Goal: Find specific page/section: Find specific page/section

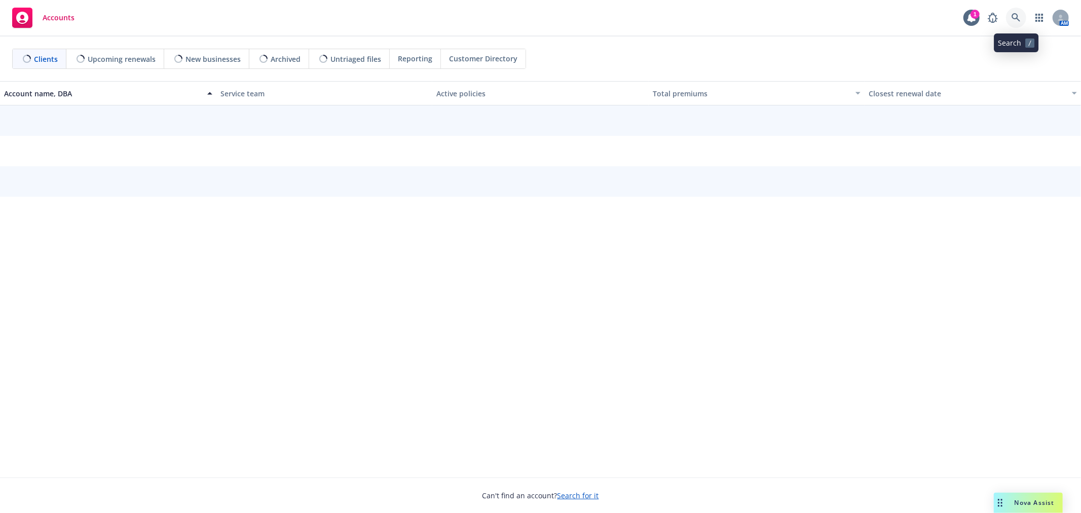
click at [1016, 14] on icon at bounding box center [1015, 17] width 9 height 9
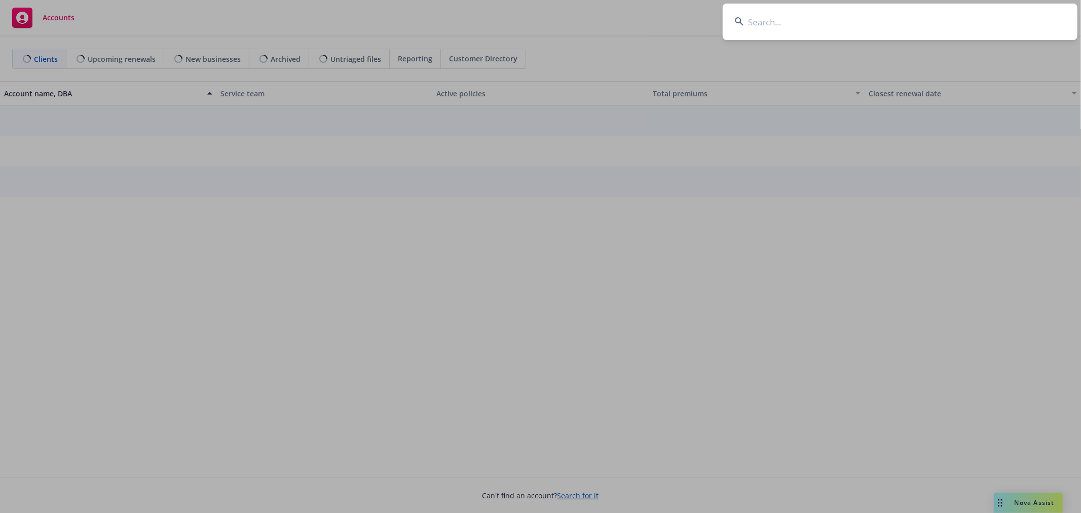
click at [988, 32] on input at bounding box center [899, 22] width 355 height 36
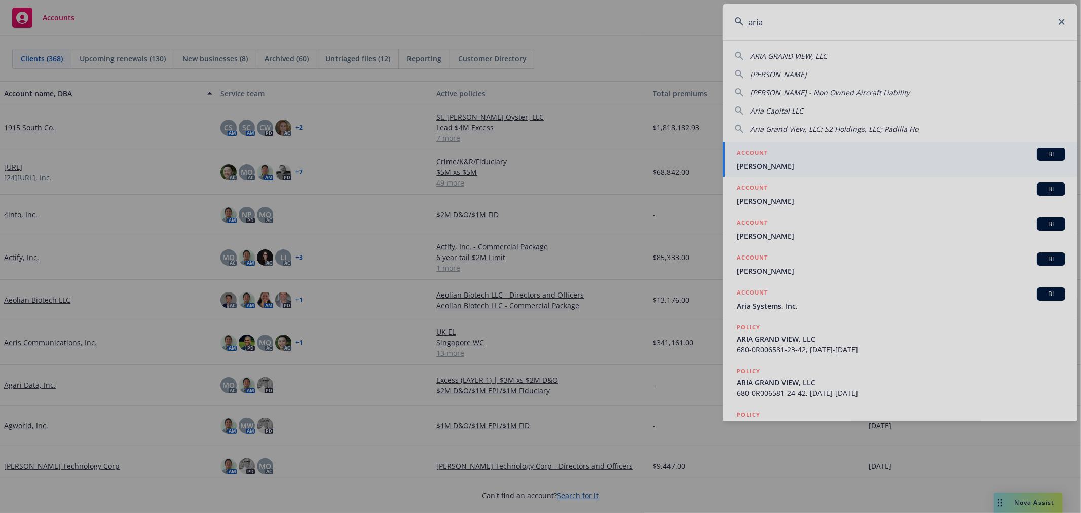
type input "aria"
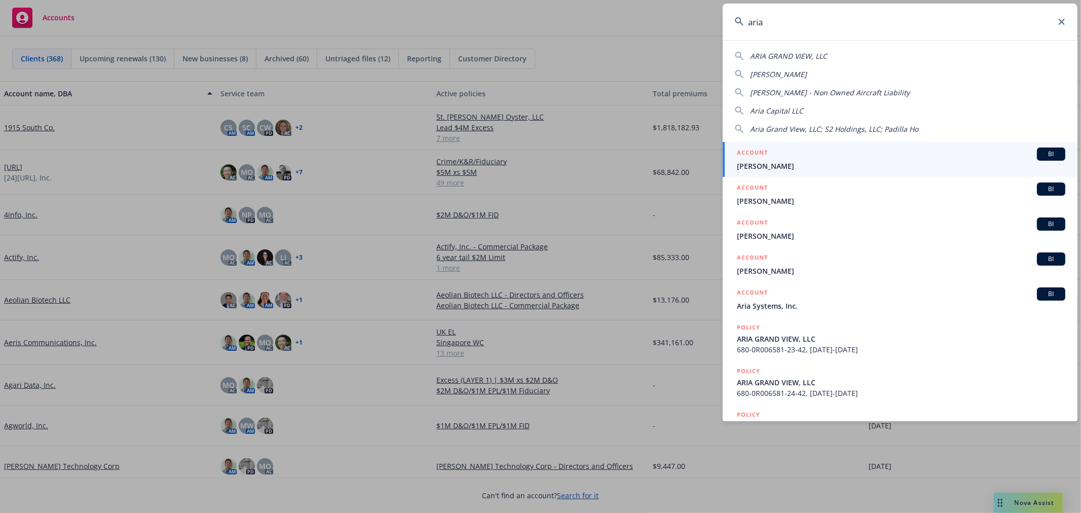
click at [766, 298] on h5 "ACCOUNT" at bounding box center [752, 293] width 31 height 12
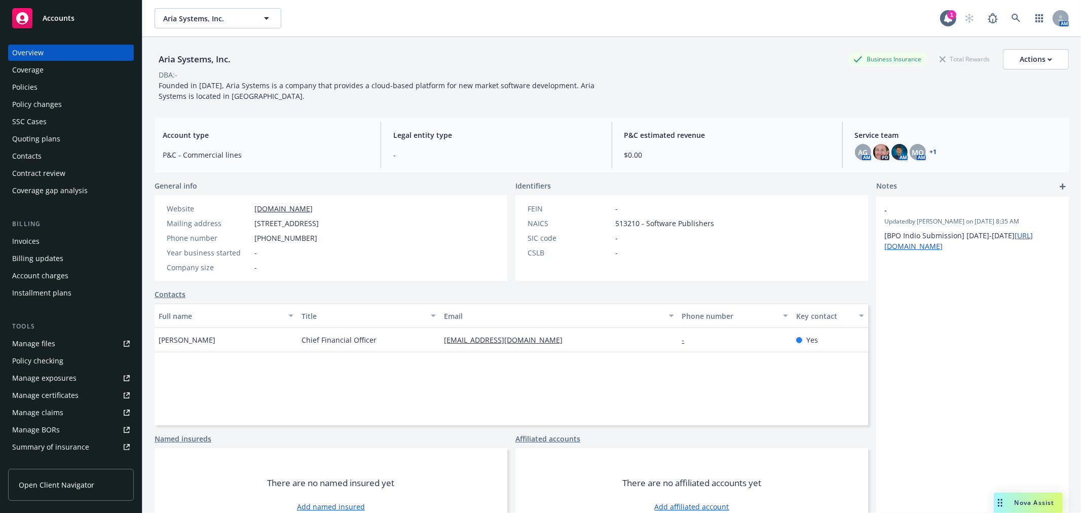
click at [43, 142] on div "Quoting plans" at bounding box center [36, 139] width 48 height 16
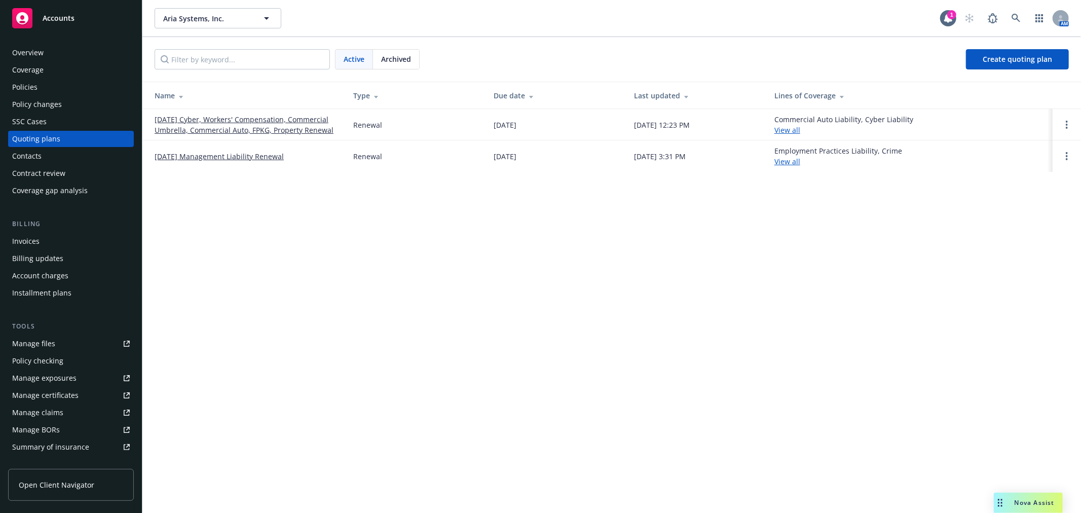
click at [208, 152] on link "10/01/25 Management Liability Renewal" at bounding box center [219, 156] width 129 height 11
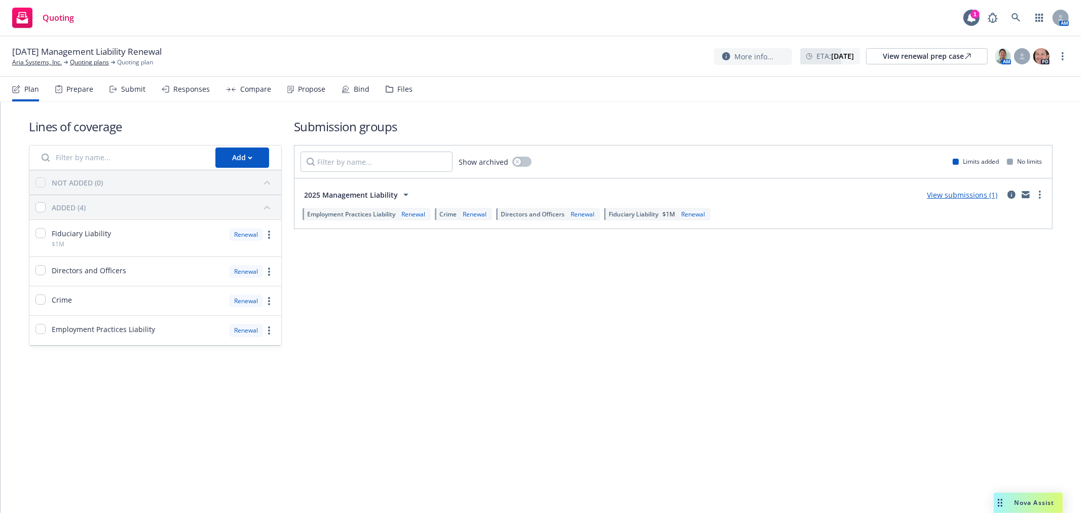
click at [397, 92] on div "Files" at bounding box center [404, 89] width 15 height 8
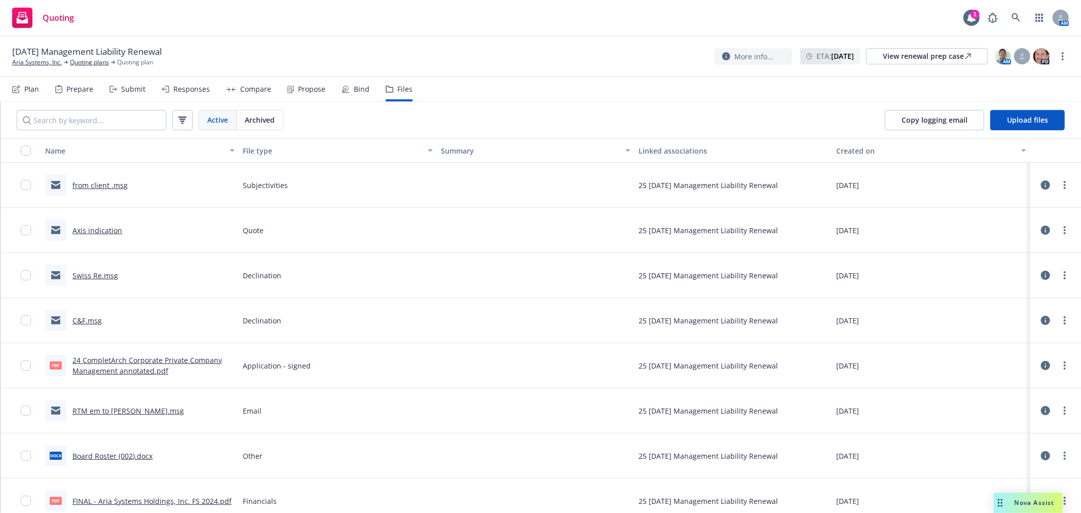
click at [1017, 511] on div "Nova Assist" at bounding box center [1027, 502] width 69 height 20
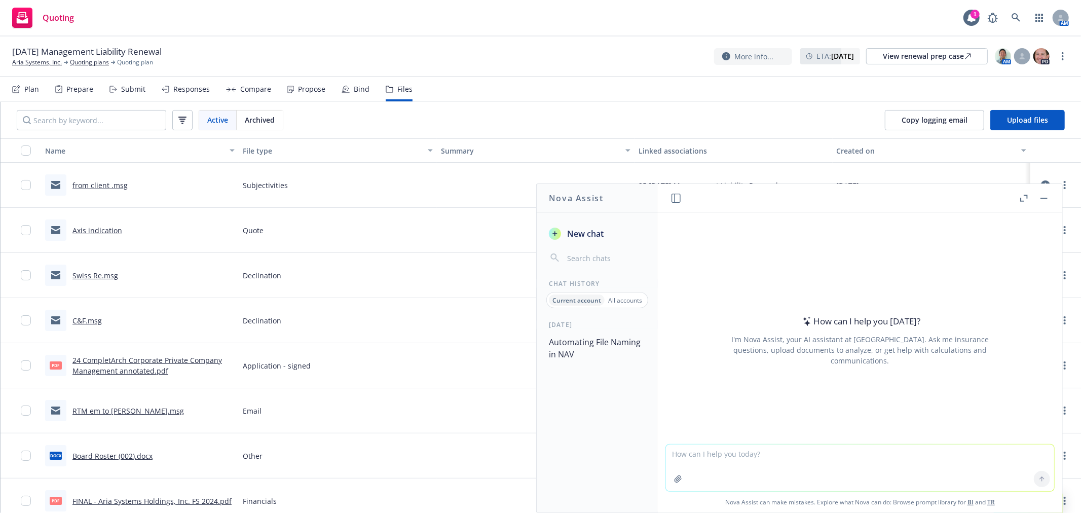
click at [767, 461] on textarea at bounding box center [860, 467] width 388 height 47
paste textarea "Ok, still no word on Arch removing the higher retention on Dave Reveley (recent…"
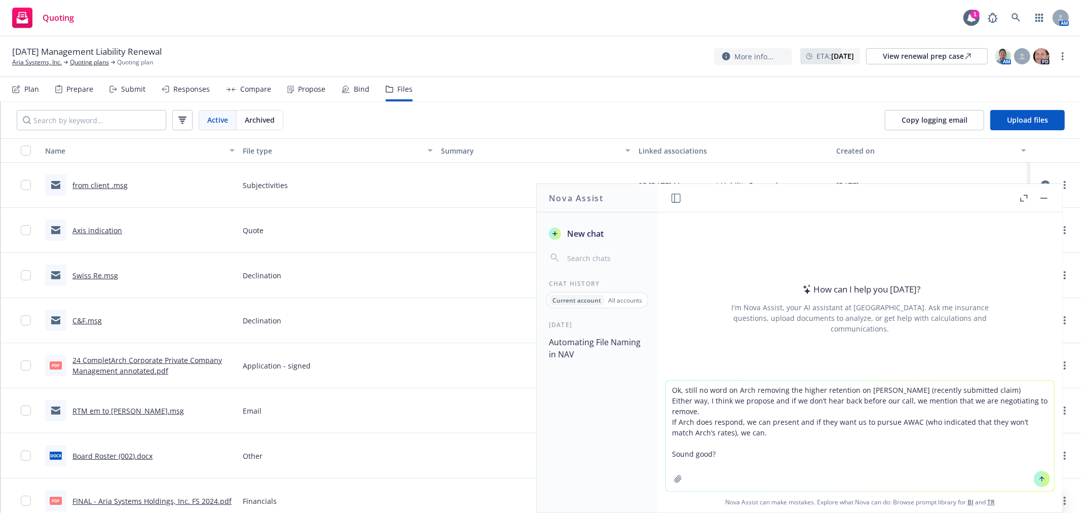
type textarea "Ok, still no word on Arch removing the higher retention on Dave Reveley (recent…"
click at [1033, 473] on button at bounding box center [1041, 479] width 16 height 16
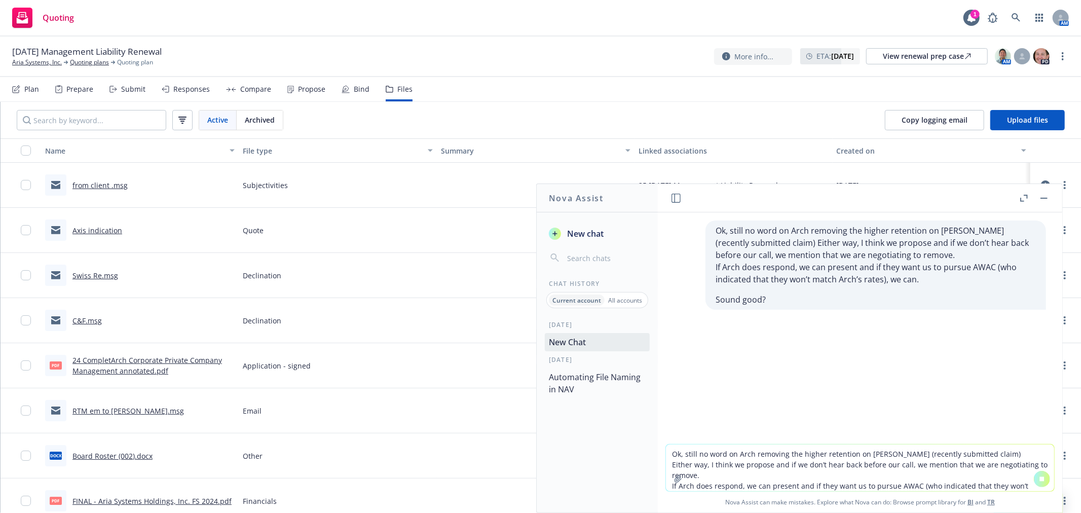
click at [829, 450] on textarea "Ok, still no word on Arch removing the higher retention on Dave Reveley (recent…" at bounding box center [860, 467] width 388 height 47
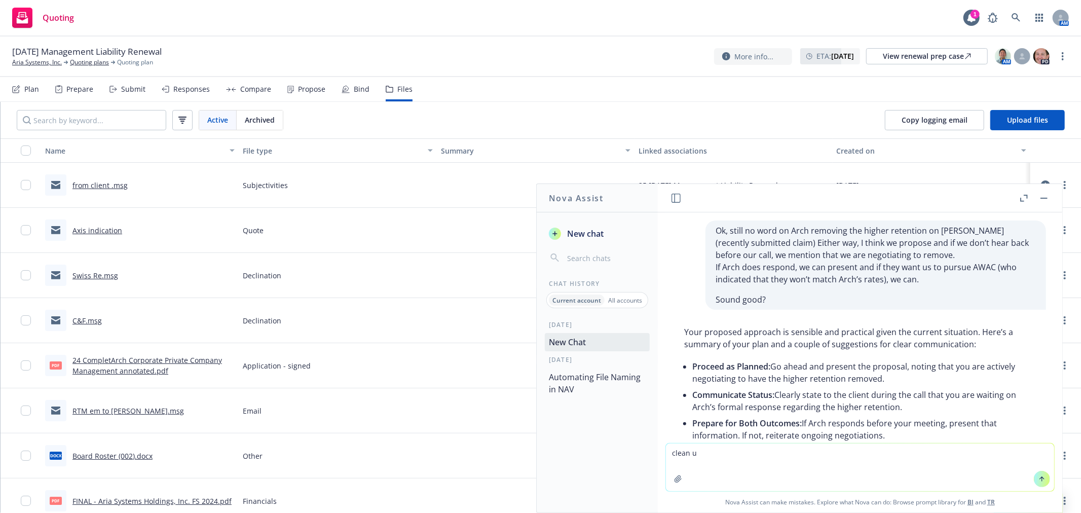
scroll to position [128, 0]
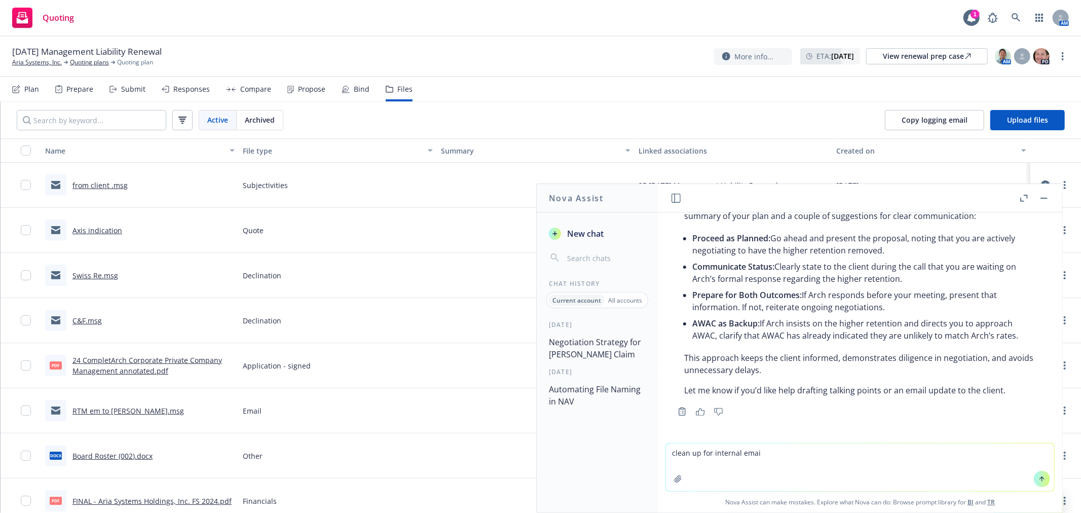
type textarea "clean up for internal email"
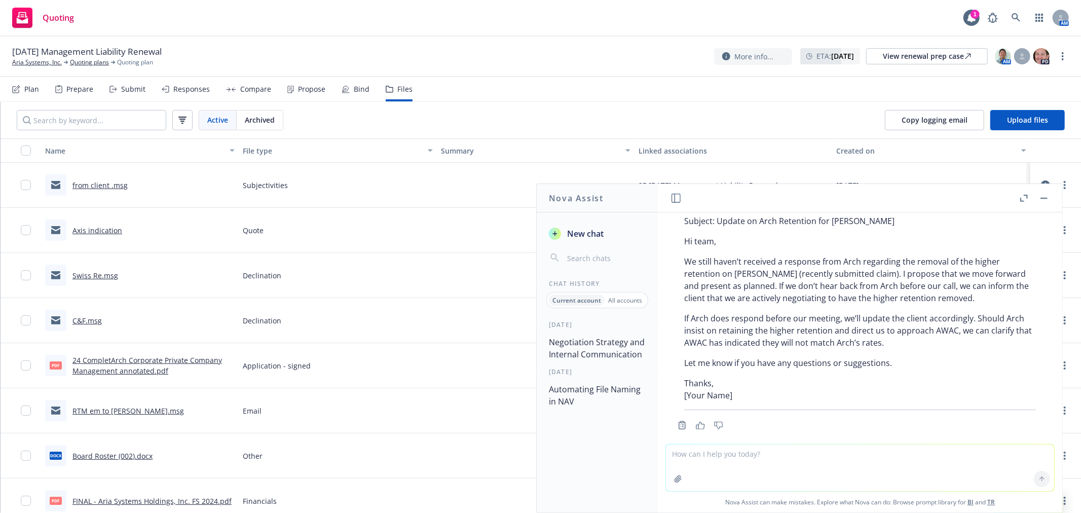
scroll to position [422, 0]
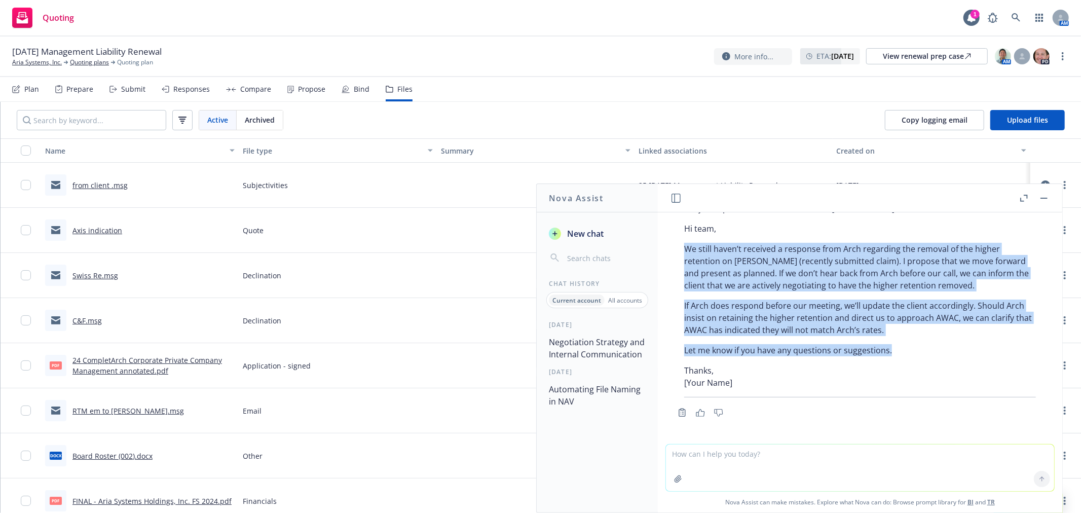
drag, startPoint x: 843, startPoint y: 320, endPoint x: 681, endPoint y: 249, distance: 176.5
click at [681, 249] on div "Certainly! Here’s a polished version suitable for internal email communication:…" at bounding box center [860, 285] width 372 height 232
copy div "We still haven’t received a response from Arch regarding the removal of the hig…"
click at [1048, 199] on button "button" at bounding box center [1043, 198] width 12 height 12
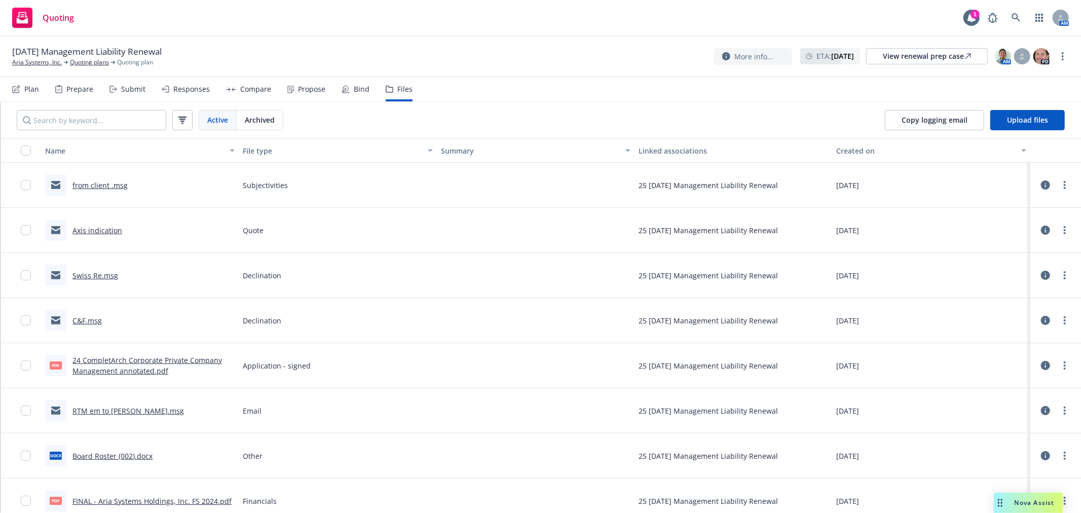
scroll to position [56, 0]
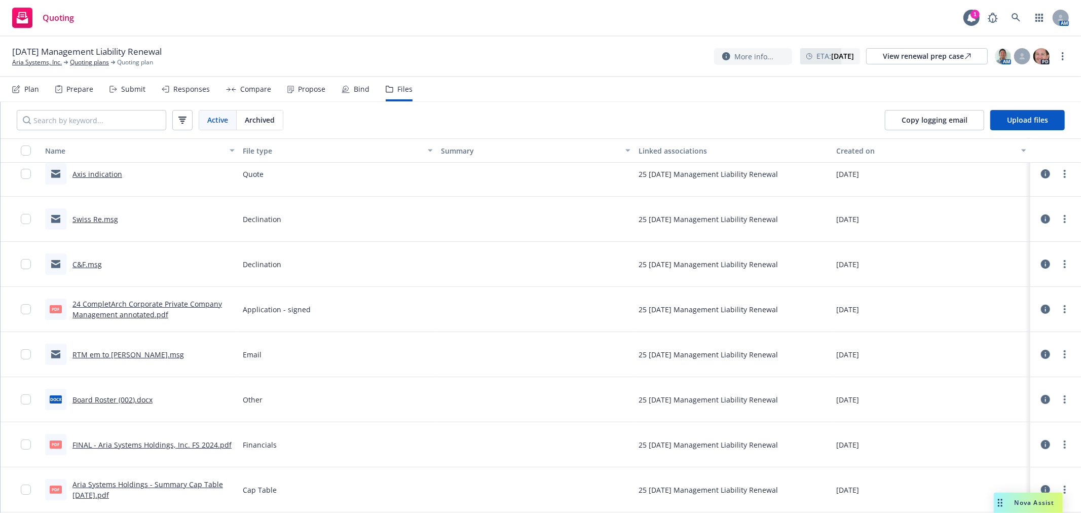
click at [1022, 495] on div "Nova Assist" at bounding box center [1027, 502] width 69 height 20
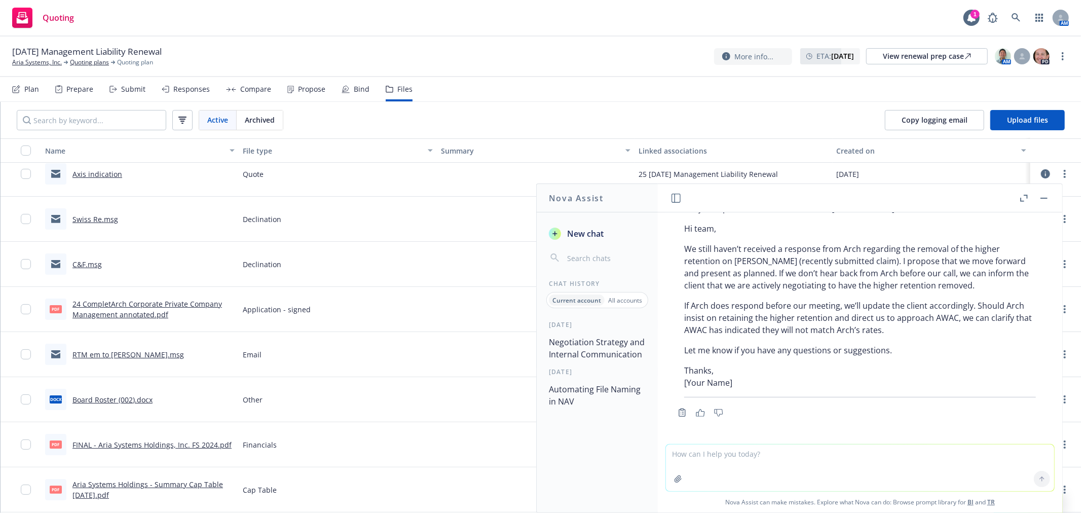
click at [794, 407] on div "Copy to clipboard Thumbs up Thumbs down" at bounding box center [860, 412] width 372 height 14
click at [742, 451] on textarea at bounding box center [860, 467] width 388 height 47
paste textarea "We still haven’t received a response from Arch regarding the removal of the hig…"
type textarea "We still haven’t received a response from Arch regarding the removal of the hig…"
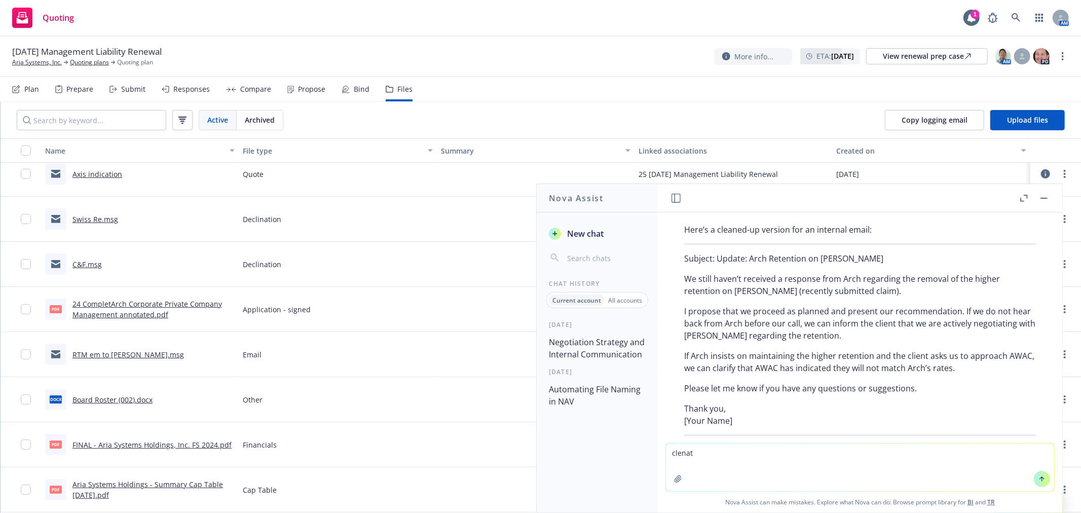
scroll to position [815, 0]
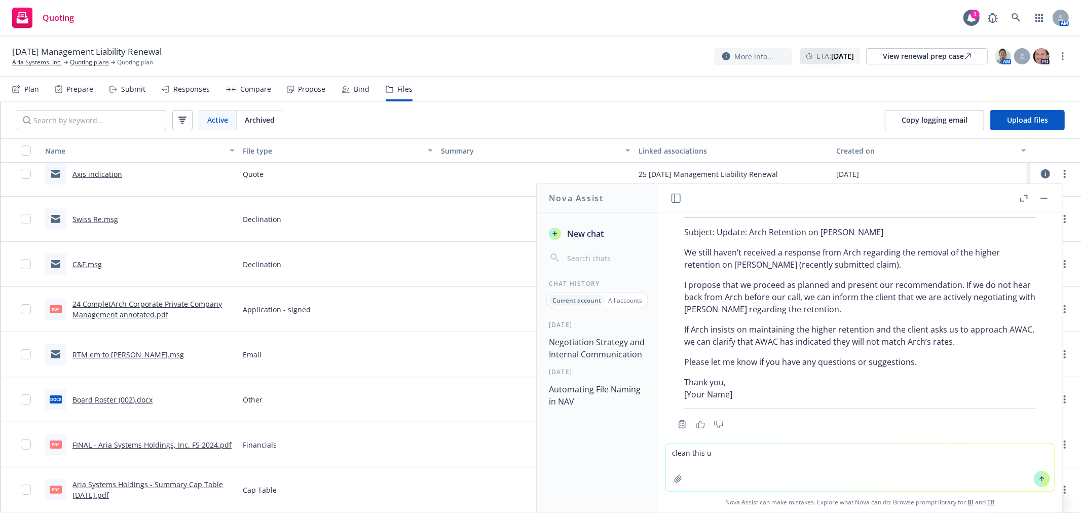
type textarea "clean this up"
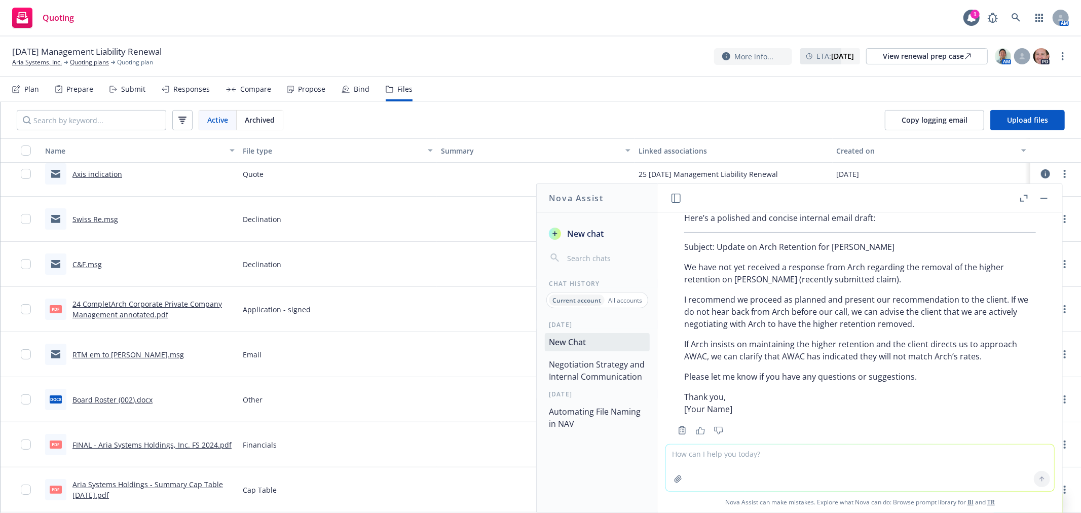
scroll to position [1088, 0]
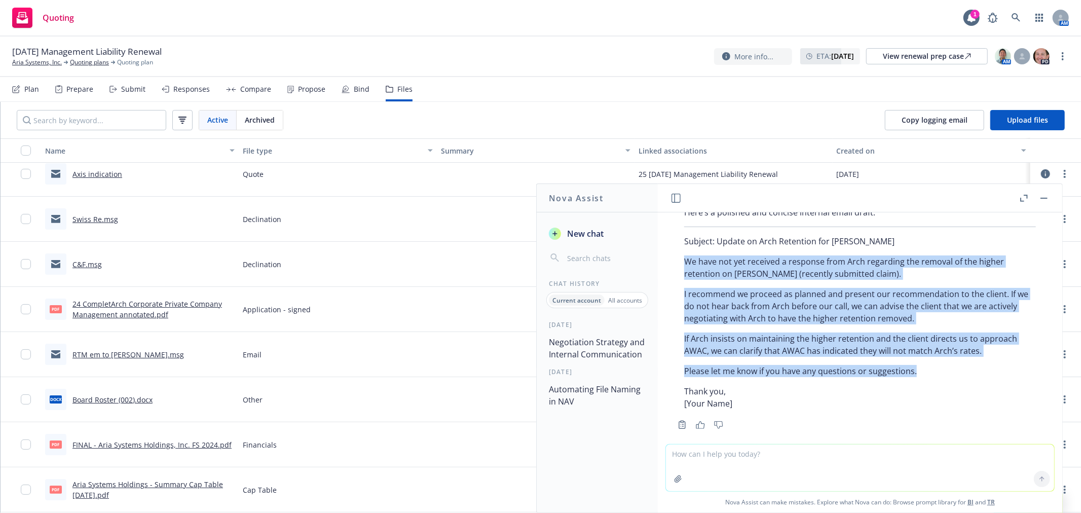
drag, startPoint x: 945, startPoint y: 357, endPoint x: 682, endPoint y: 246, distance: 285.4
click at [682, 246] on div "Here’s a polished and concise internal email draft: Subject: Update on Arch Ret…" at bounding box center [860, 307] width 372 height 211
copy div "We have not yet received a response from Arch regarding the removal of the high…"
click at [1040, 198] on icon "button" at bounding box center [1043, 198] width 7 height 1
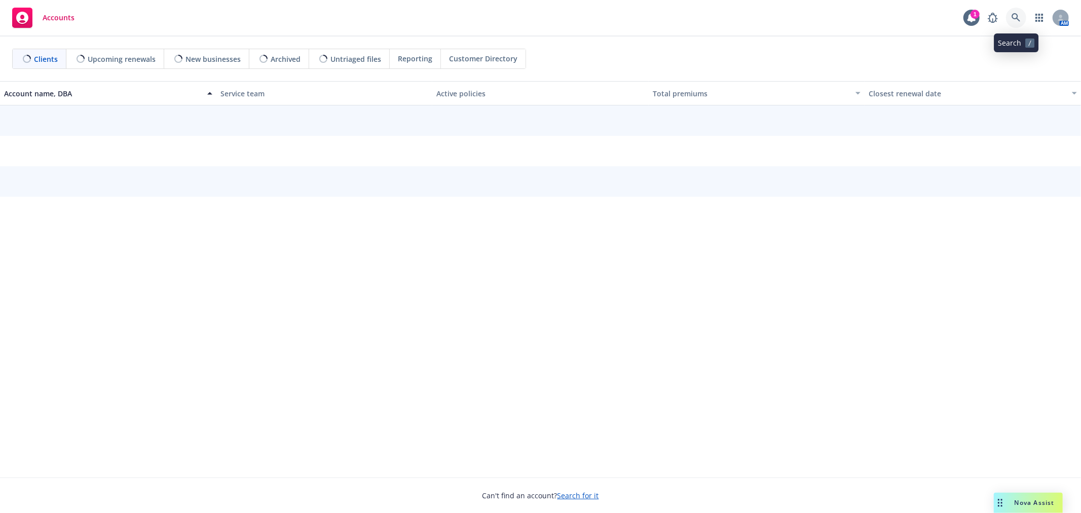
click at [1019, 14] on icon at bounding box center [1015, 17] width 9 height 9
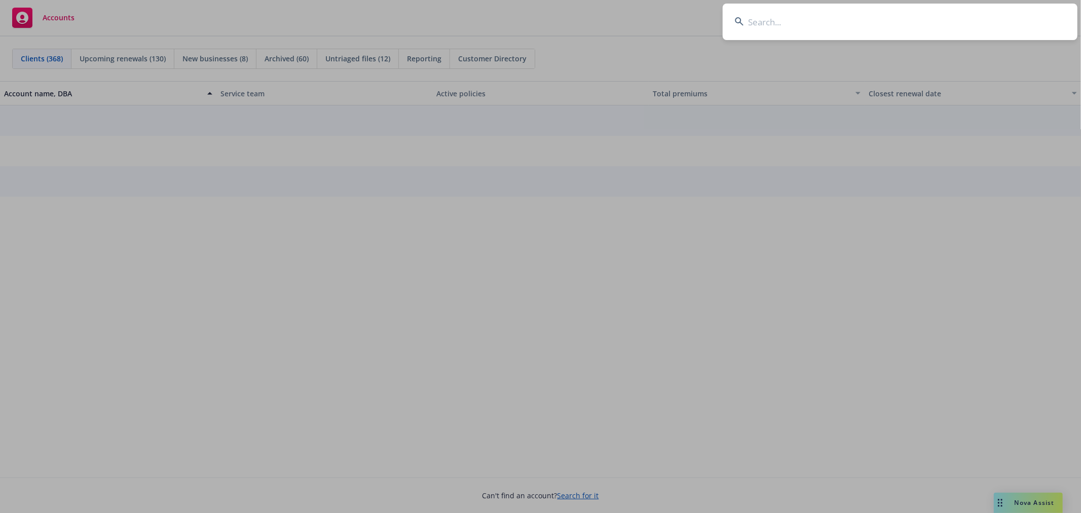
click at [984, 22] on input at bounding box center [899, 22] width 355 height 36
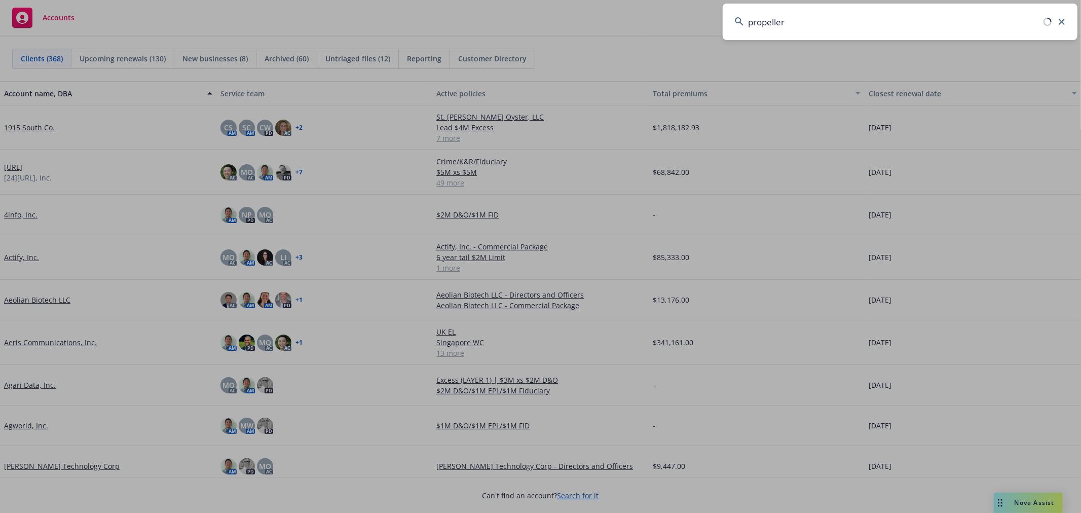
type input "propeller"
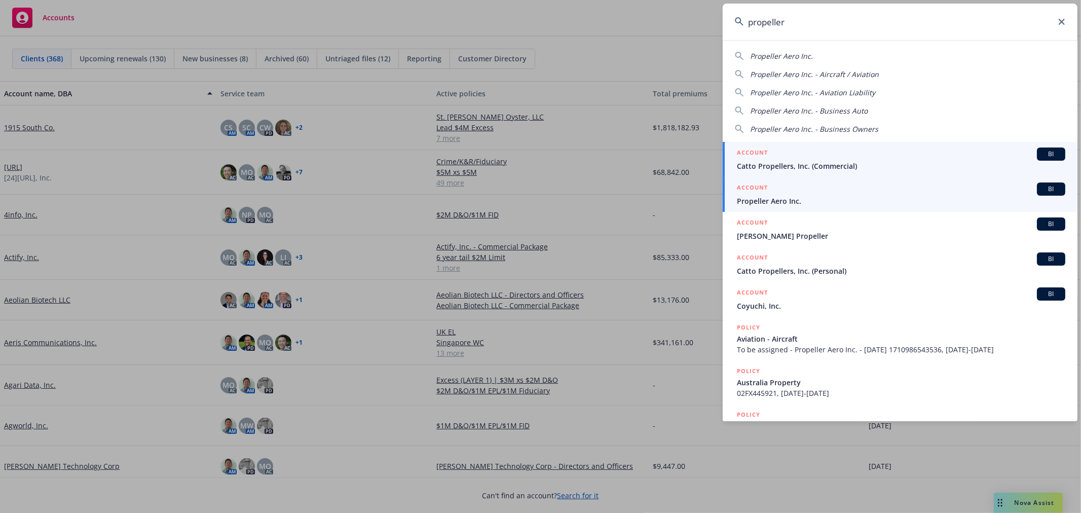
click at [801, 203] on span "Propeller Aero Inc." at bounding box center [901, 201] width 328 height 11
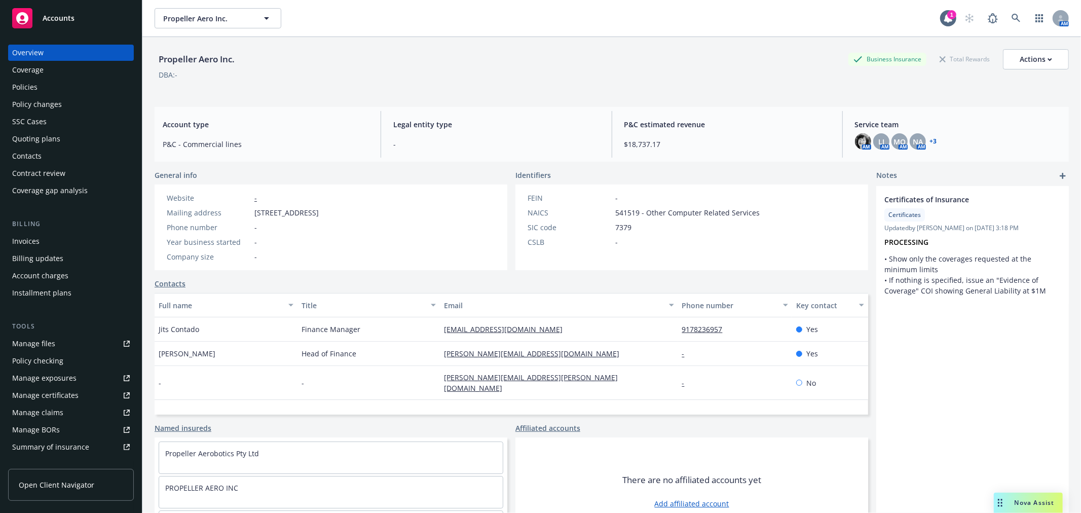
click at [43, 139] on div "Quoting plans" at bounding box center [36, 139] width 48 height 16
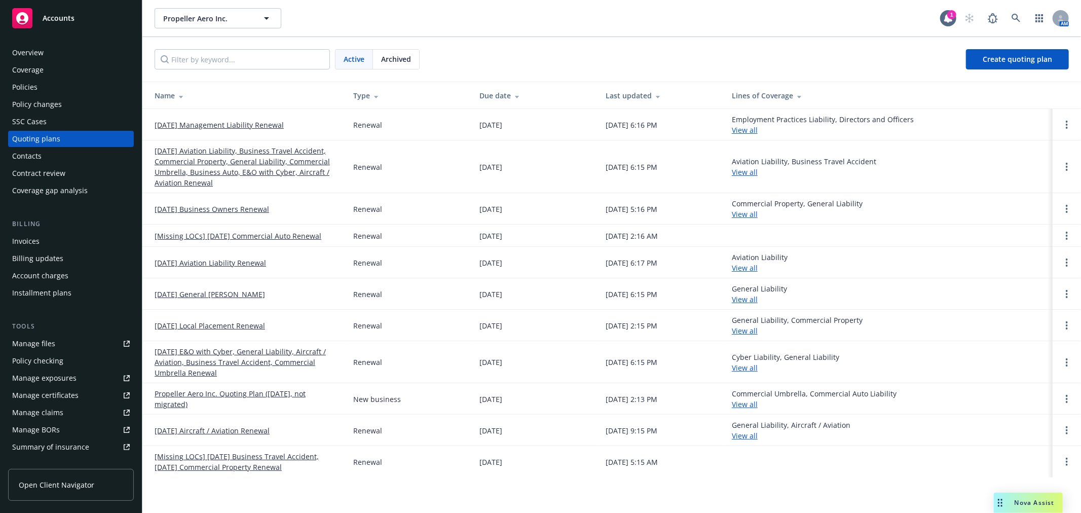
click at [63, 144] on div "Quoting plans" at bounding box center [71, 139] width 118 height 16
click at [207, 121] on link "[DATE] Management Liability Renewal" at bounding box center [219, 125] width 129 height 11
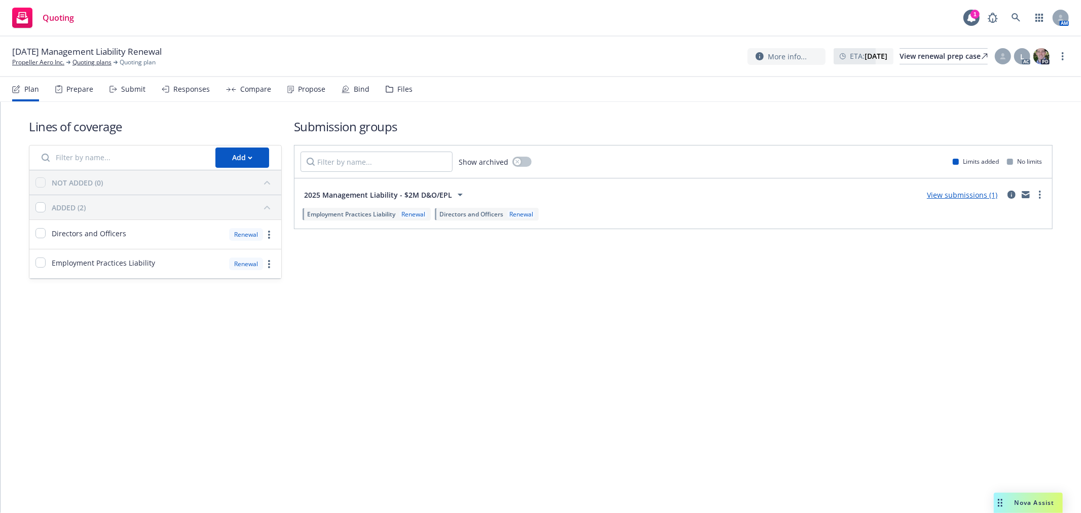
click at [397, 93] on div "Files" at bounding box center [404, 89] width 15 height 8
